Goal: Transaction & Acquisition: Book appointment/travel/reservation

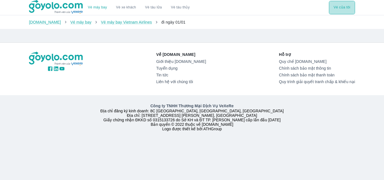
click at [343, 11] on button "Vé của tôi" at bounding box center [342, 8] width 26 height 14
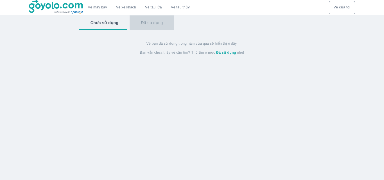
click at [154, 24] on button "Đã sử dụng" at bounding box center [152, 22] width 44 height 15
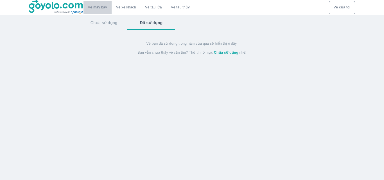
click at [102, 10] on link "Vé máy bay" at bounding box center [97, 7] width 19 height 4
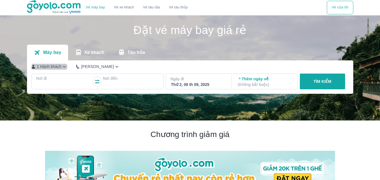
click at [48, 69] on p "1 Hành khách" at bounding box center [49, 67] width 25 height 6
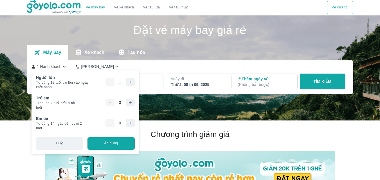
click at [109, 41] on div "Đặt vé máy bay giá rẻ Máy bay Xe khách Tàu hỏa 1 Hành khách Phổ Thông Nơi đi Nơ…" at bounding box center [190, 37] width 326 height 45
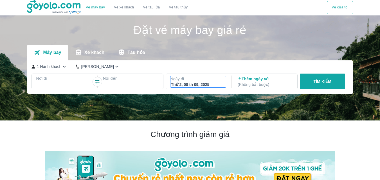
click at [207, 81] on p "Ngày đi" at bounding box center [199, 79] width 56 height 6
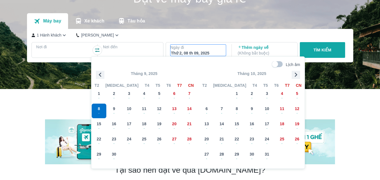
scroll to position [32, 0]
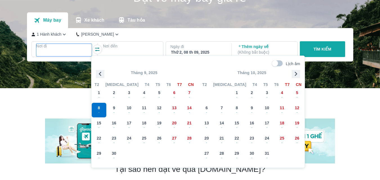
click at [61, 49] on p "Nơi đi" at bounding box center [64, 46] width 56 height 6
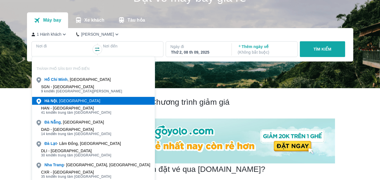
click at [65, 103] on div "Hà Nội , Việt nam" at bounding box center [72, 101] width 56 height 6
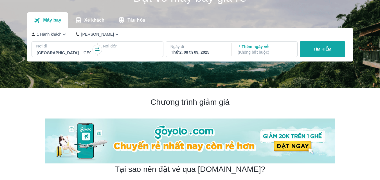
click at [132, 46] on p "Nơi đến" at bounding box center [131, 46] width 56 height 6
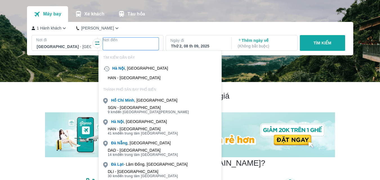
scroll to position [39, 0]
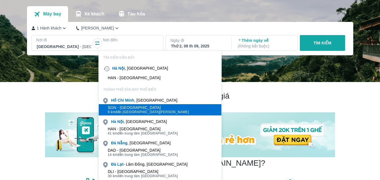
click at [140, 106] on div "SGN - Sân bay Tân Sơn Nhất" at bounding box center [148, 108] width 81 height 5
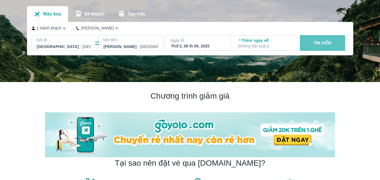
click at [322, 41] on p "TÌM KIẾM" at bounding box center [323, 43] width 18 height 6
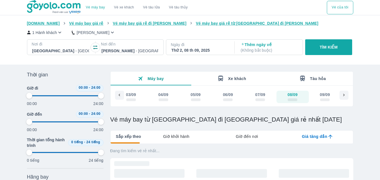
type input "97.9166666666667"
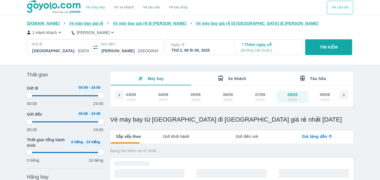
type input "97.9166666666667"
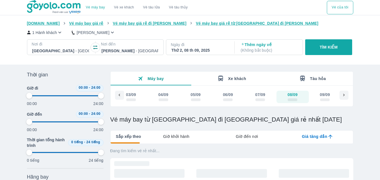
type input "97.9166666666667"
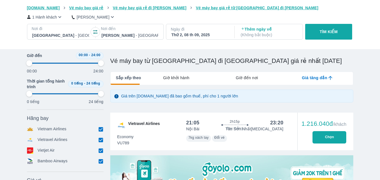
scroll to position [59, 0]
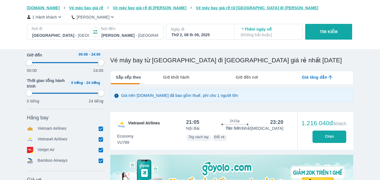
type input "97.9166666666667"
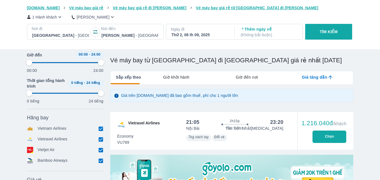
type input "97.9166666666667"
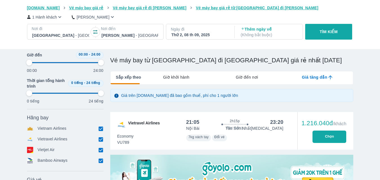
type input "97.9166666666667"
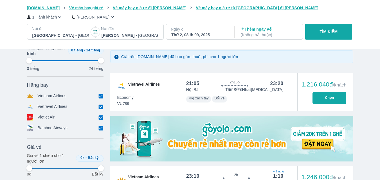
type input "97.9166666666667"
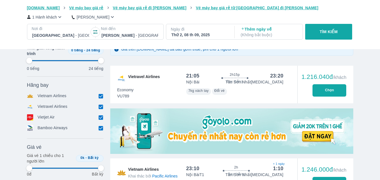
scroll to position [109, 0]
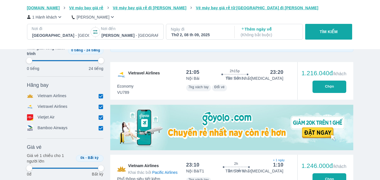
type input "97.9166666666667"
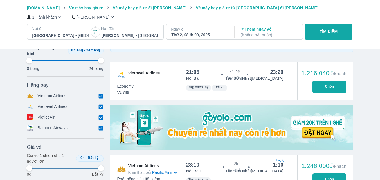
type input "97.9166666666667"
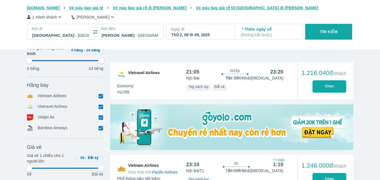
type input "97.9166666666667"
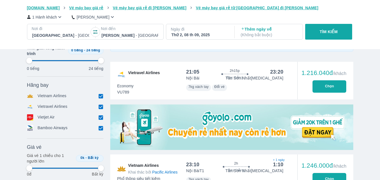
type input "97.9166666666667"
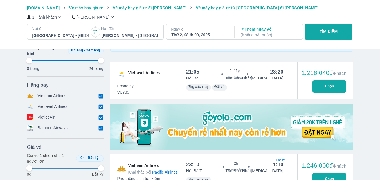
type input "97.9166666666667"
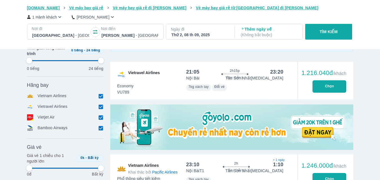
type input "97.9166666666667"
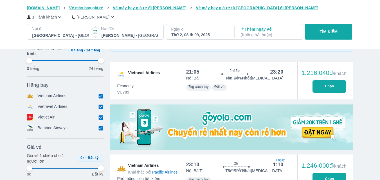
type input "97.9166666666667"
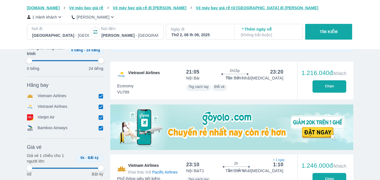
type input "97.9166666666667"
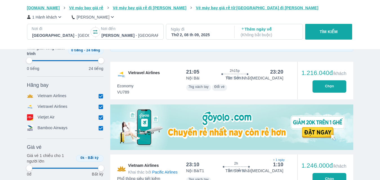
type input "97.9166666666667"
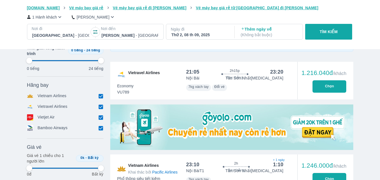
type input "97.9166666666667"
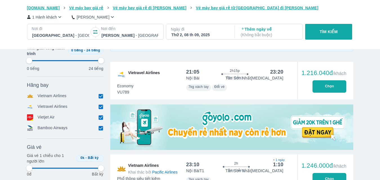
type input "97.9166666666667"
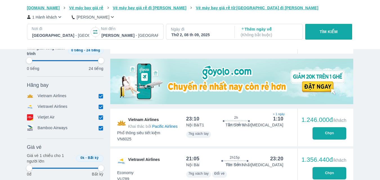
scroll to position [201, 0]
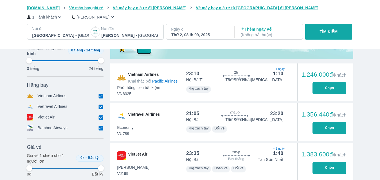
type input "97.9166666666667"
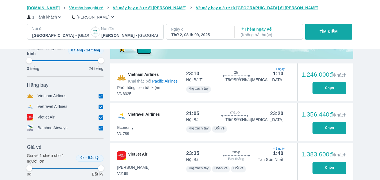
type input "97.9166666666667"
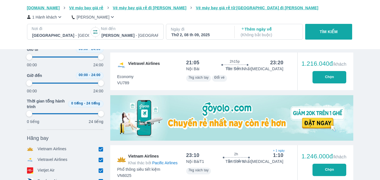
type input "97.9166666666667"
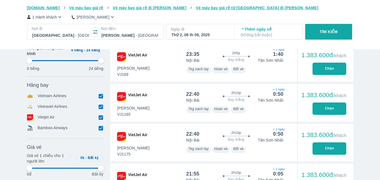
type input "97.9166666666667"
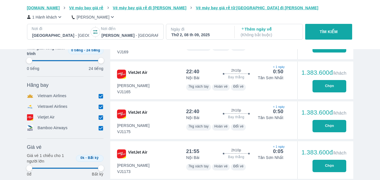
type input "97.9166666666667"
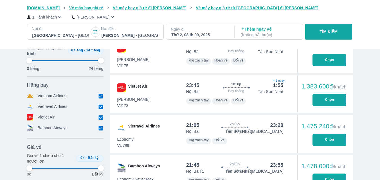
type input "97.9166666666667"
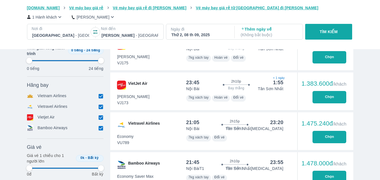
type input "97.9166666666667"
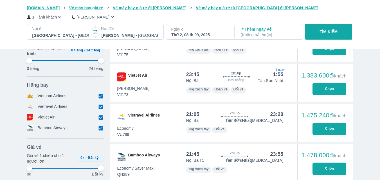
type input "97.9166666666667"
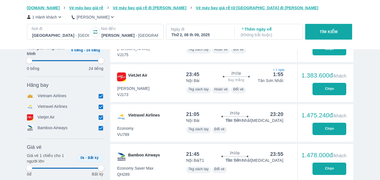
type input "97.9166666666667"
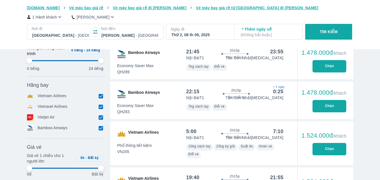
type input "97.9166666666667"
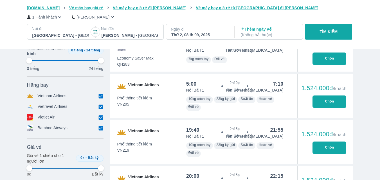
type input "97.9166666666667"
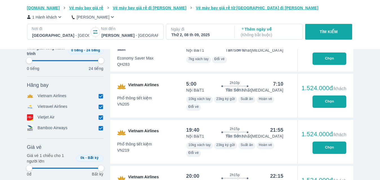
type input "97.9166666666667"
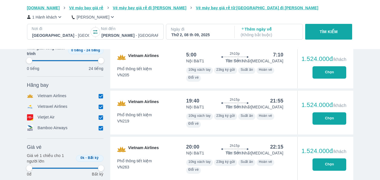
type input "97.9166666666667"
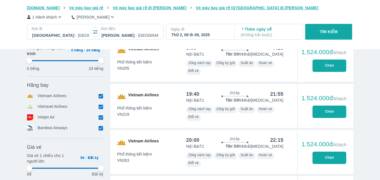
type input "97.9166666666667"
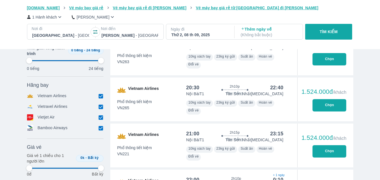
type input "97.9166666666667"
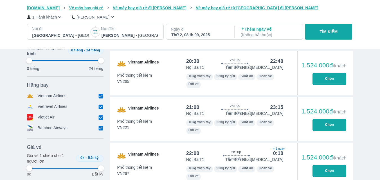
type input "97.9166666666667"
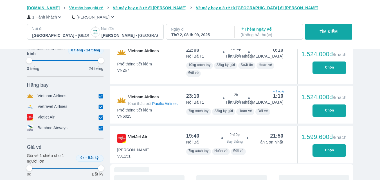
type input "97.9166666666667"
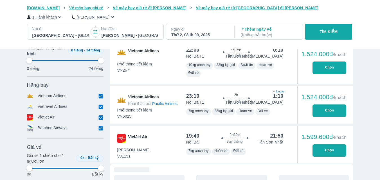
type input "97.9166666666667"
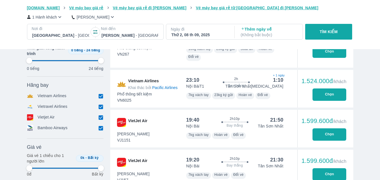
type input "97.9166666666667"
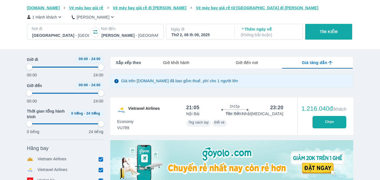
scroll to position [0, 0]
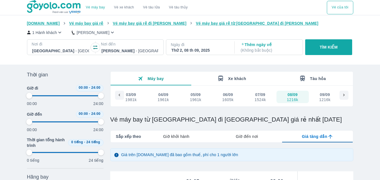
type input "97.9166666666667"
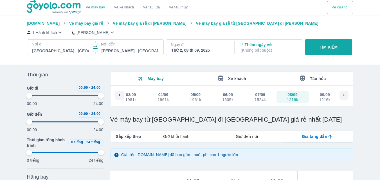
type input "97.9166666666667"
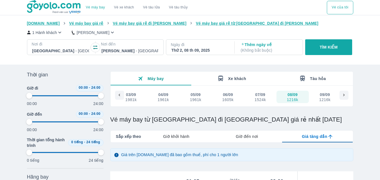
type input "97.9166666666667"
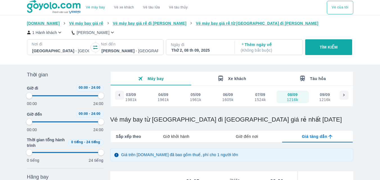
type input "97.9166666666667"
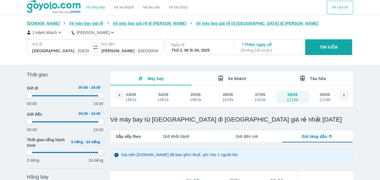
type input "97.9166666666667"
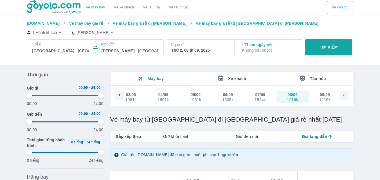
type input "97.9166666666667"
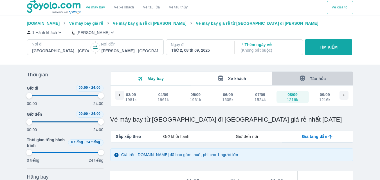
click at [307, 84] on button "Tàu hỏa" at bounding box center [312, 79] width 81 height 14
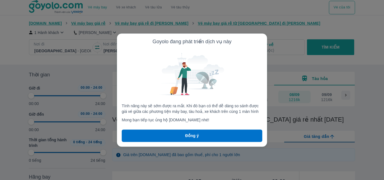
type input "97.9166666666667"
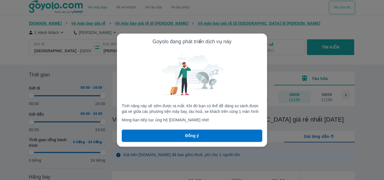
type input "97.9166666666667"
click at [232, 136] on button "Đồng ý" at bounding box center [192, 136] width 141 height 12
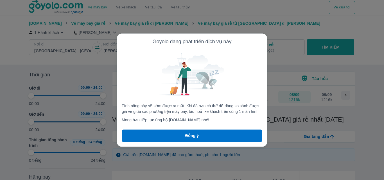
type input "97.9166666666667"
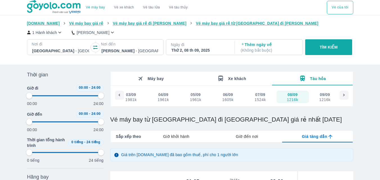
type input "97.9166666666667"
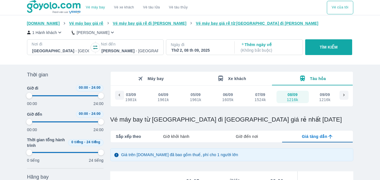
type input "97.9166666666667"
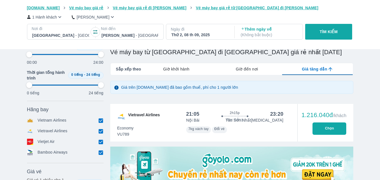
type input "97.9166666666667"
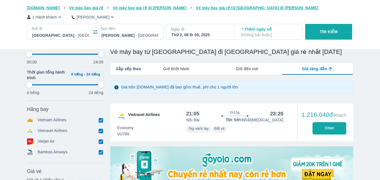
type input "97.9166666666667"
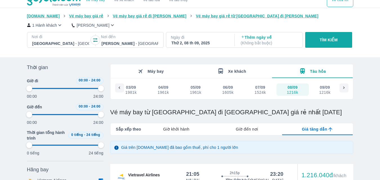
scroll to position [7, 0]
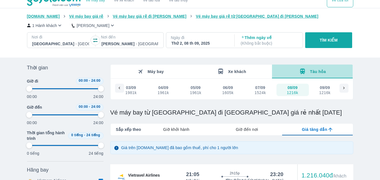
click at [323, 74] on span "Tàu hỏa" at bounding box center [318, 72] width 16 height 5
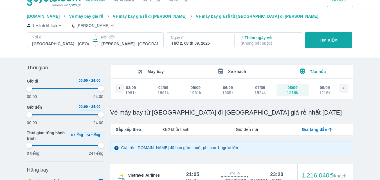
type input "97.9166666666667"
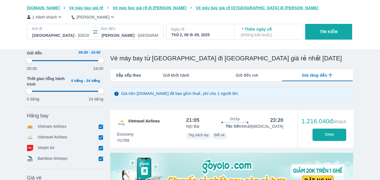
scroll to position [61, 0]
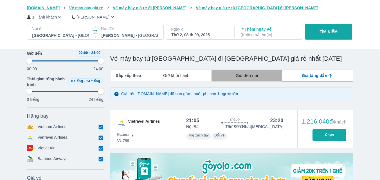
click at [256, 79] on div "Giờ đến nơi" at bounding box center [247, 76] width 71 height 12
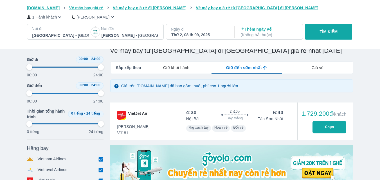
scroll to position [0, 0]
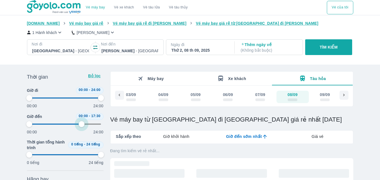
drag, startPoint x: 100, startPoint y: 122, endPoint x: 82, endPoint y: 127, distance: 18.4
click at [82, 127] on span at bounding box center [65, 124] width 72 height 8
drag, startPoint x: 100, startPoint y: 98, endPoint x: 75, endPoint y: 102, distance: 25.4
click at [75, 102] on span at bounding box center [65, 98] width 72 height 8
